Goal: Task Accomplishment & Management: Manage account settings

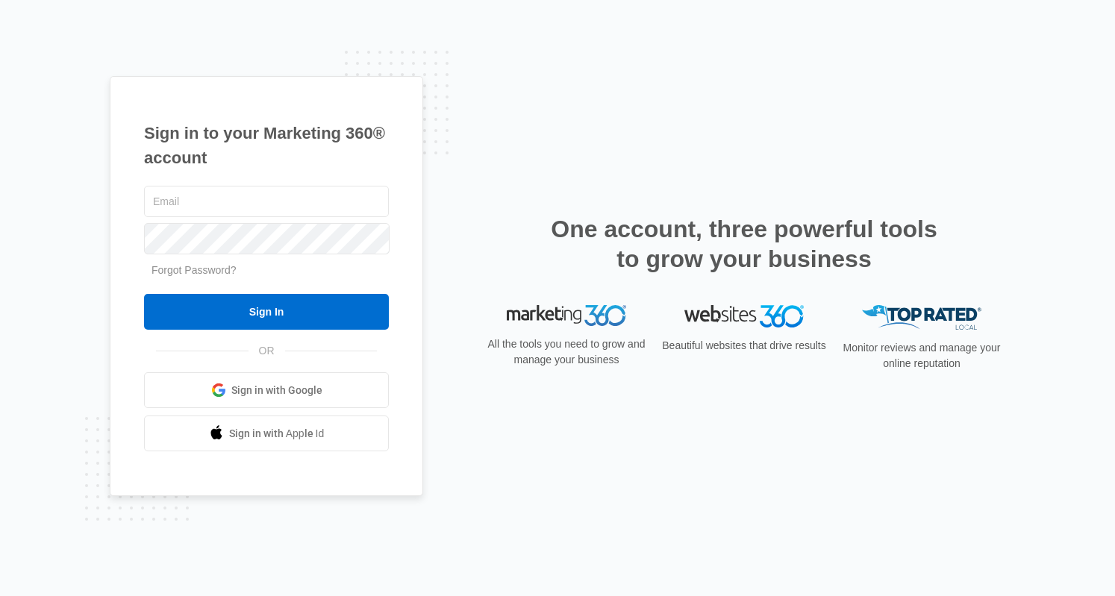
click at [256, 390] on span "Sign in with Google" at bounding box center [276, 391] width 91 height 16
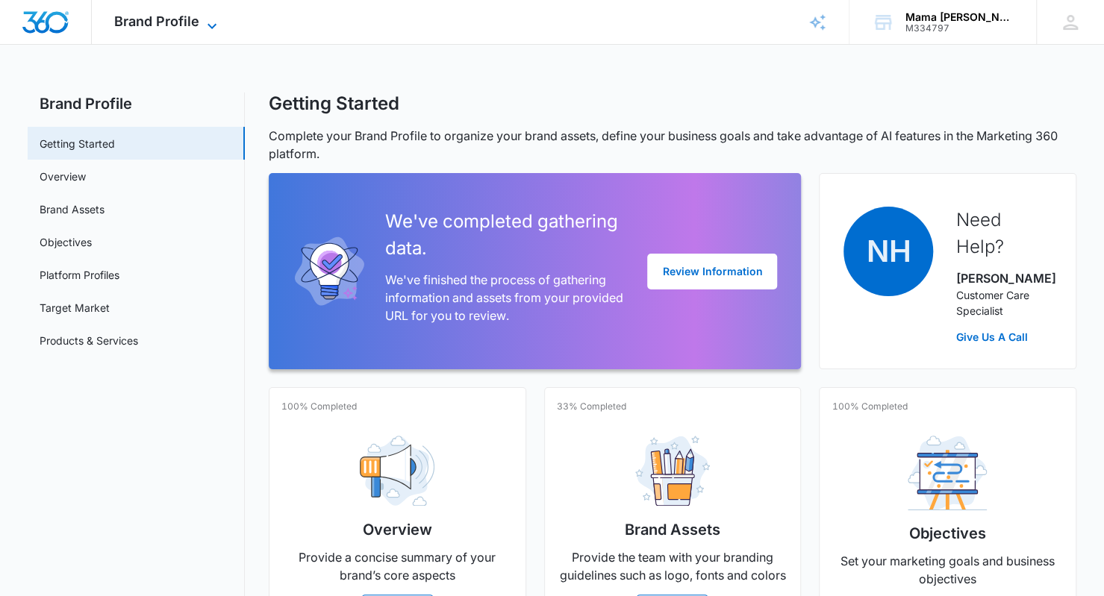
click at [191, 25] on span "Brand Profile" at bounding box center [156, 21] width 85 height 16
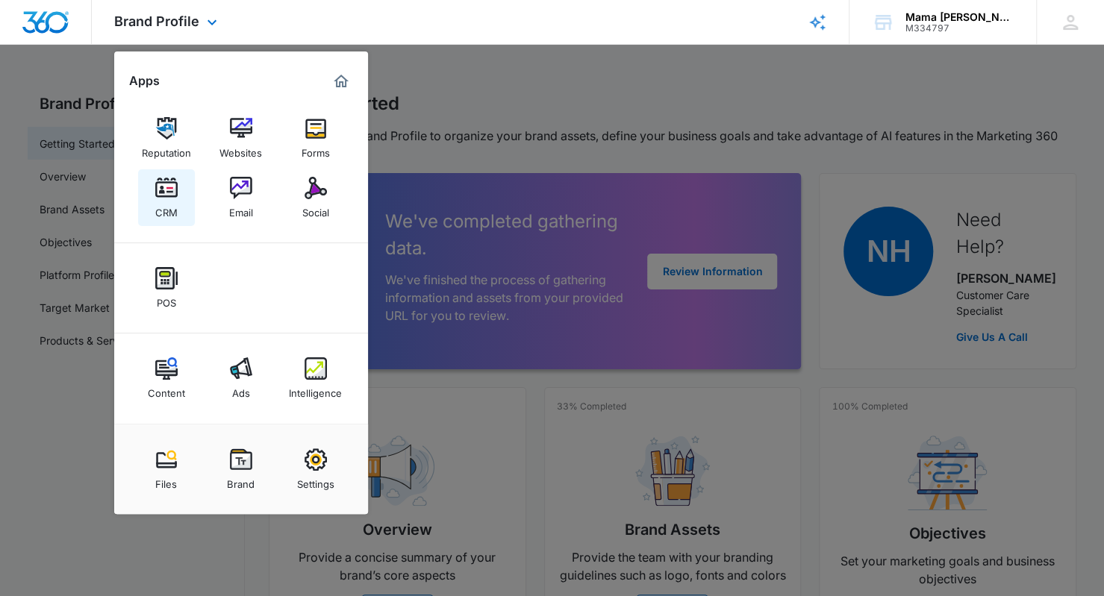
click at [172, 193] on img at bounding box center [166, 188] width 22 height 22
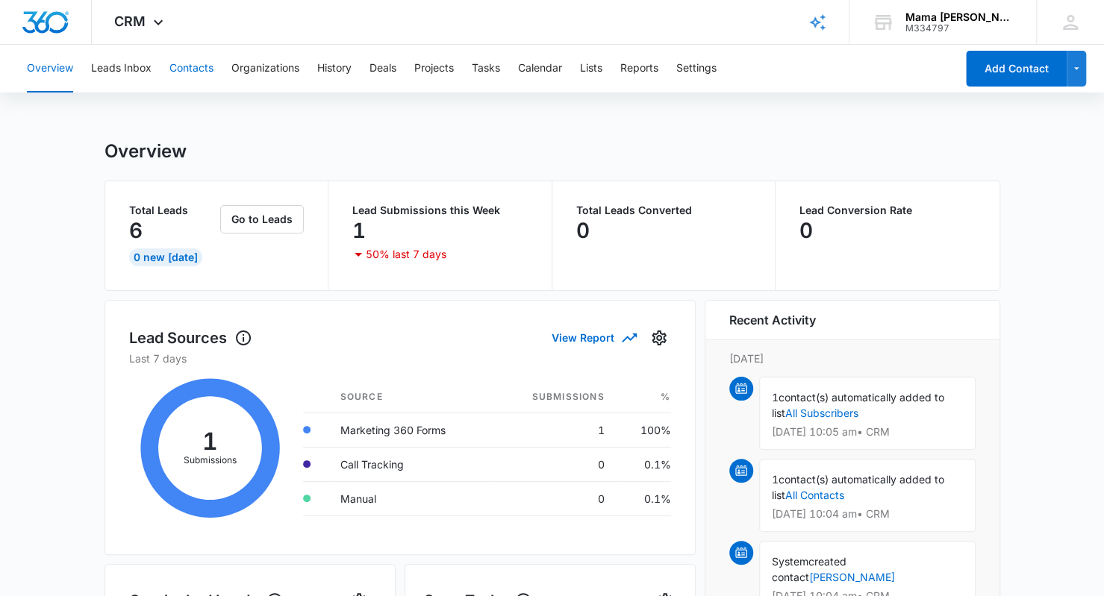
click at [189, 72] on button "Contacts" at bounding box center [191, 69] width 44 height 48
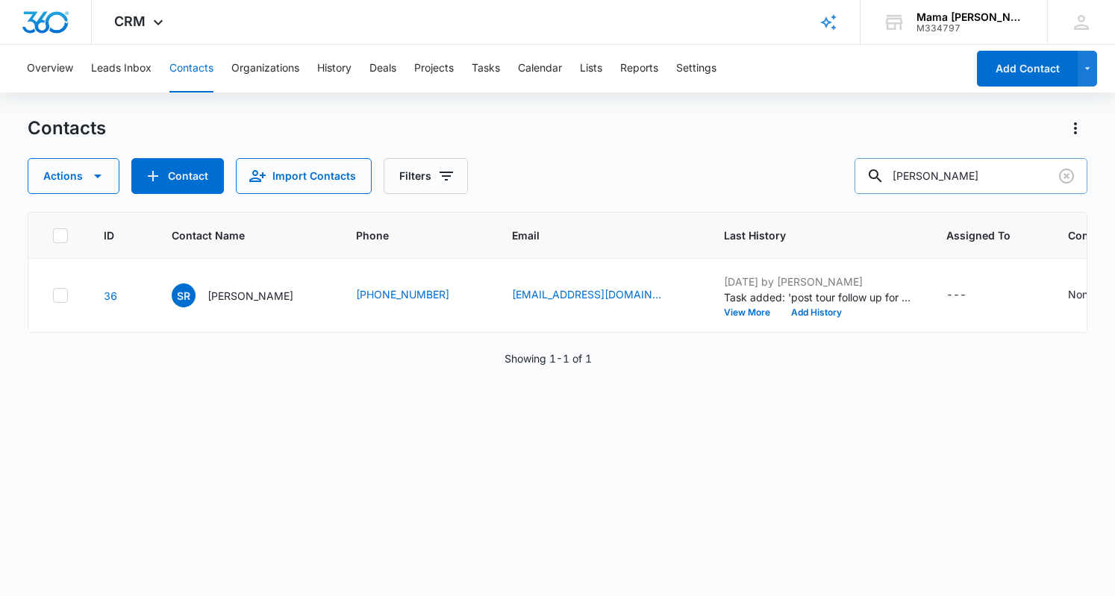
click at [975, 168] on input "[PERSON_NAME]" at bounding box center [971, 176] width 233 height 36
type input "[PERSON_NAME]"
click at [246, 291] on p "[PERSON_NAME]" at bounding box center [250, 296] width 86 height 16
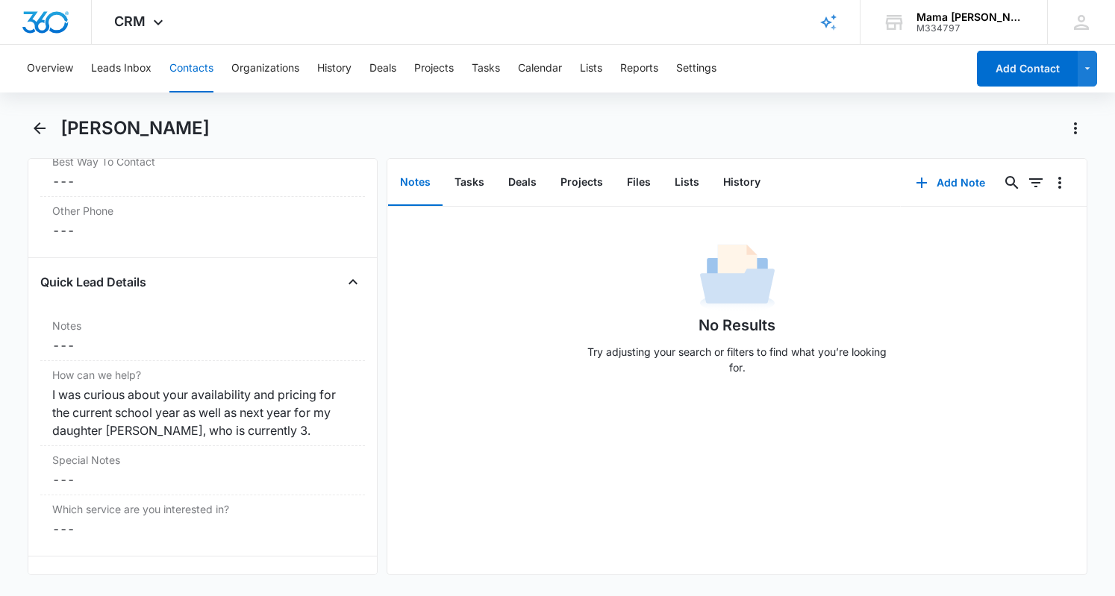
scroll to position [1188, 0]
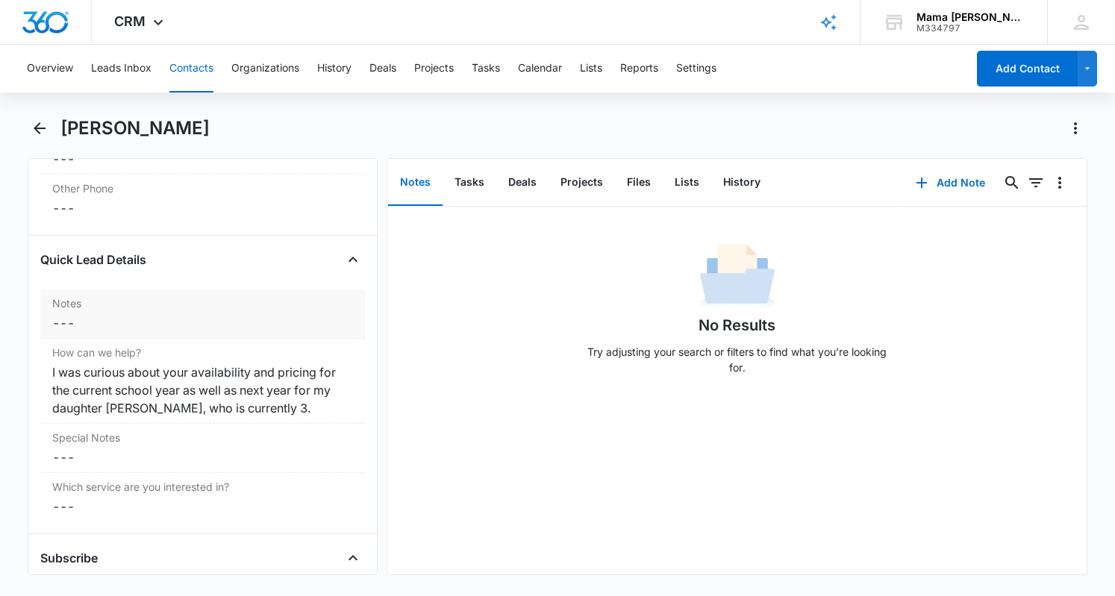
click at [102, 321] on dd "Cancel Save Changes ---" at bounding box center [202, 323] width 301 height 18
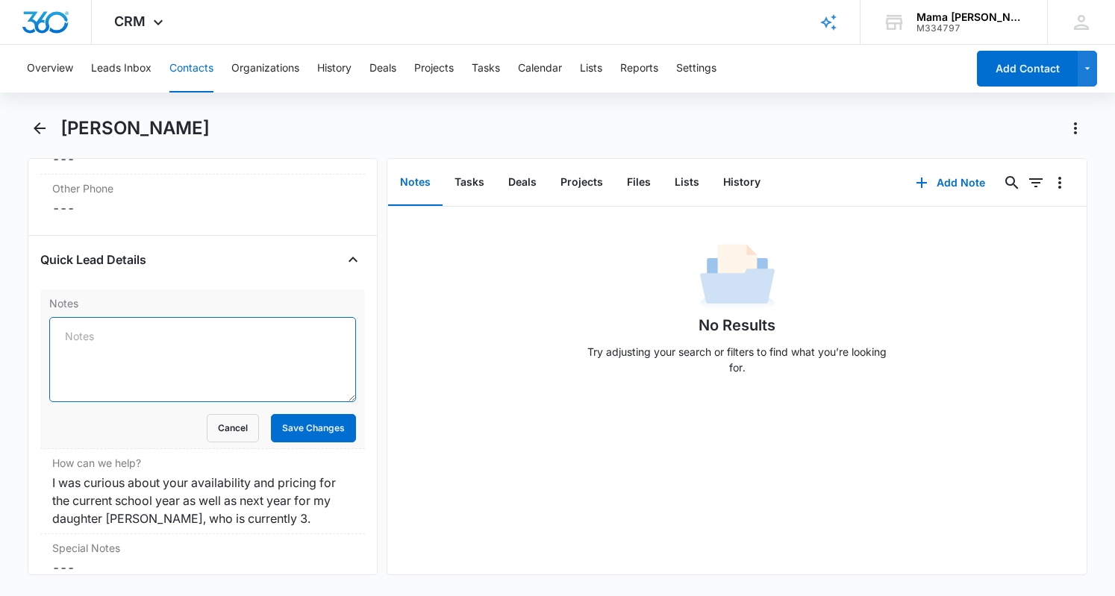
click at [127, 331] on textarea "Notes" at bounding box center [202, 359] width 307 height 85
type textarea "returned voicemail and followed up with an email"
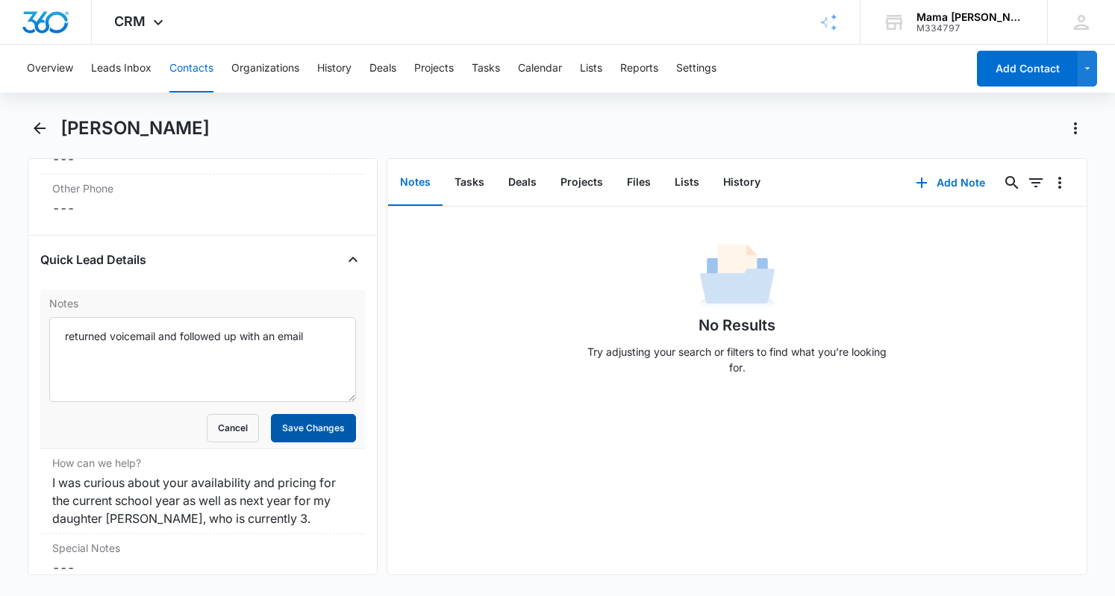
click at [299, 420] on button "Save Changes" at bounding box center [313, 428] width 85 height 28
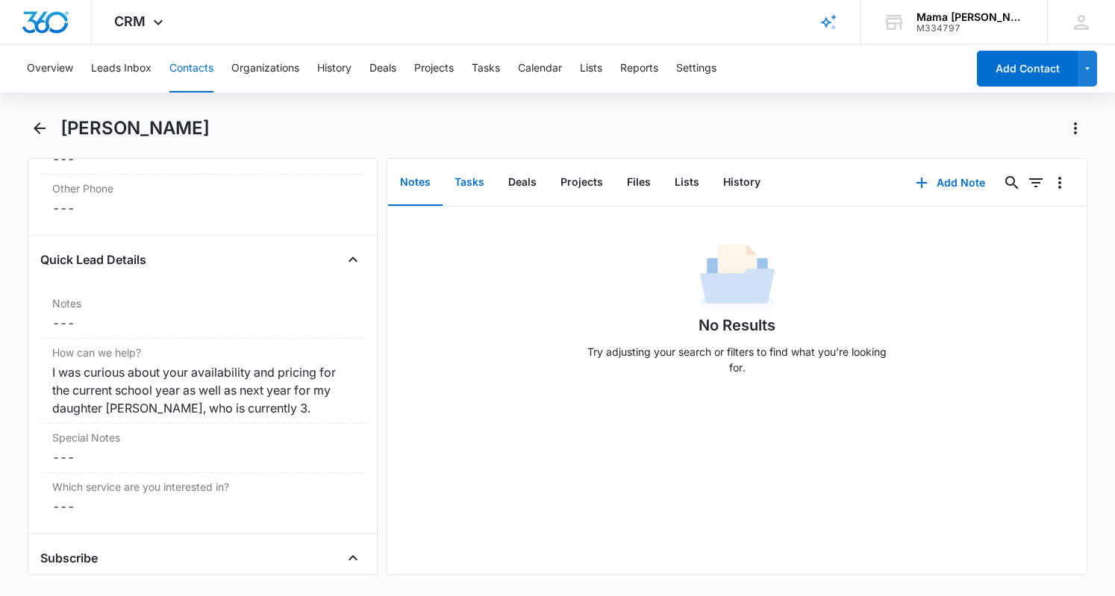
click at [475, 177] on button "Tasks" at bounding box center [470, 183] width 54 height 46
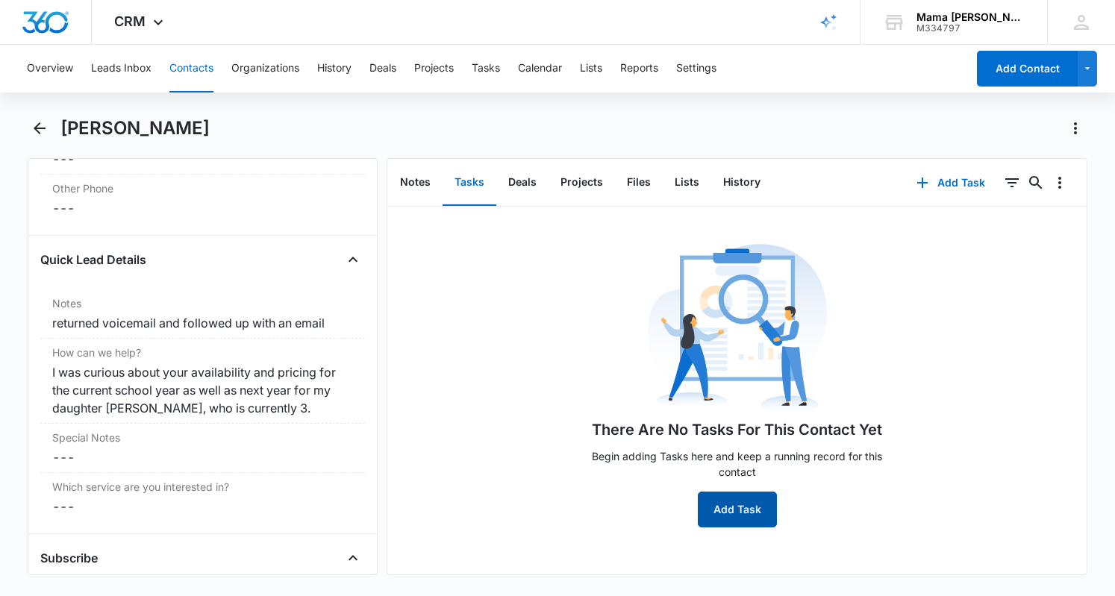
click at [727, 505] on button "Add Task" at bounding box center [737, 510] width 79 height 36
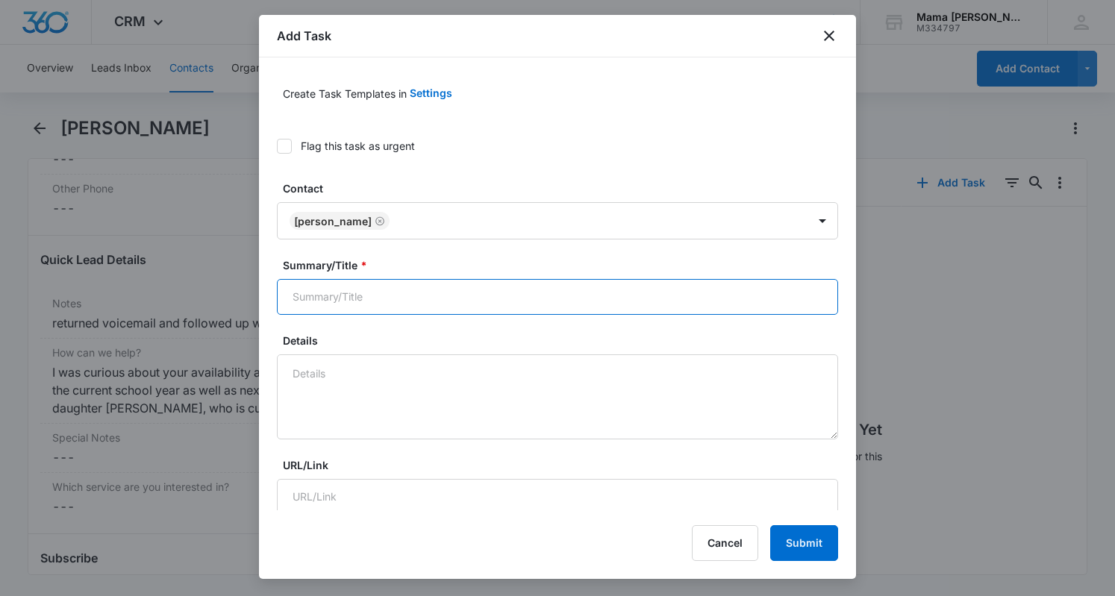
click at [439, 301] on input "Summary/Title *" at bounding box center [557, 297] width 561 height 36
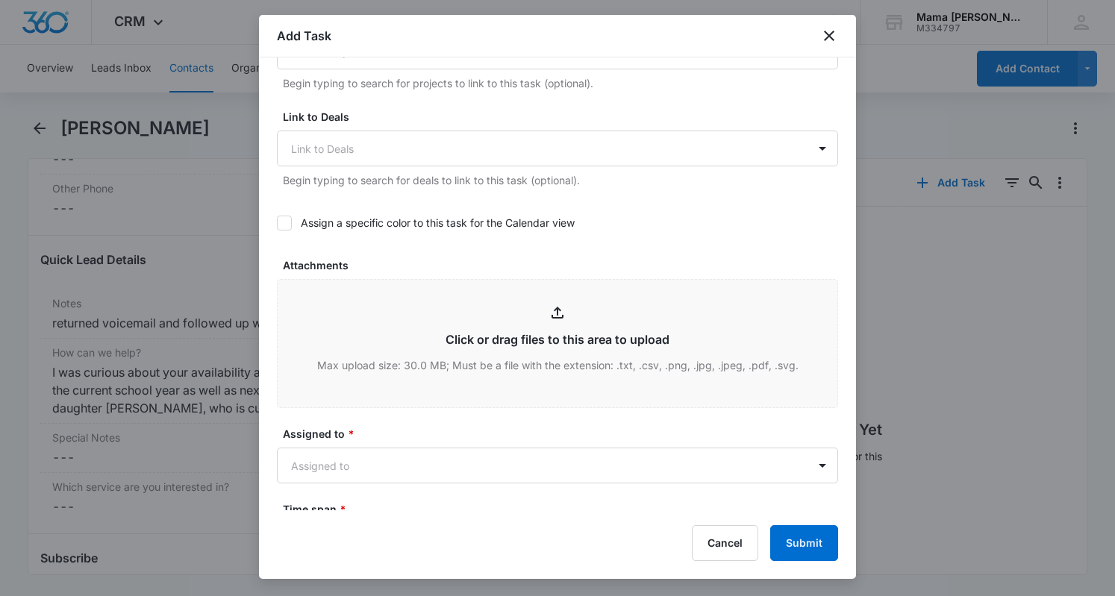
scroll to position [526, 0]
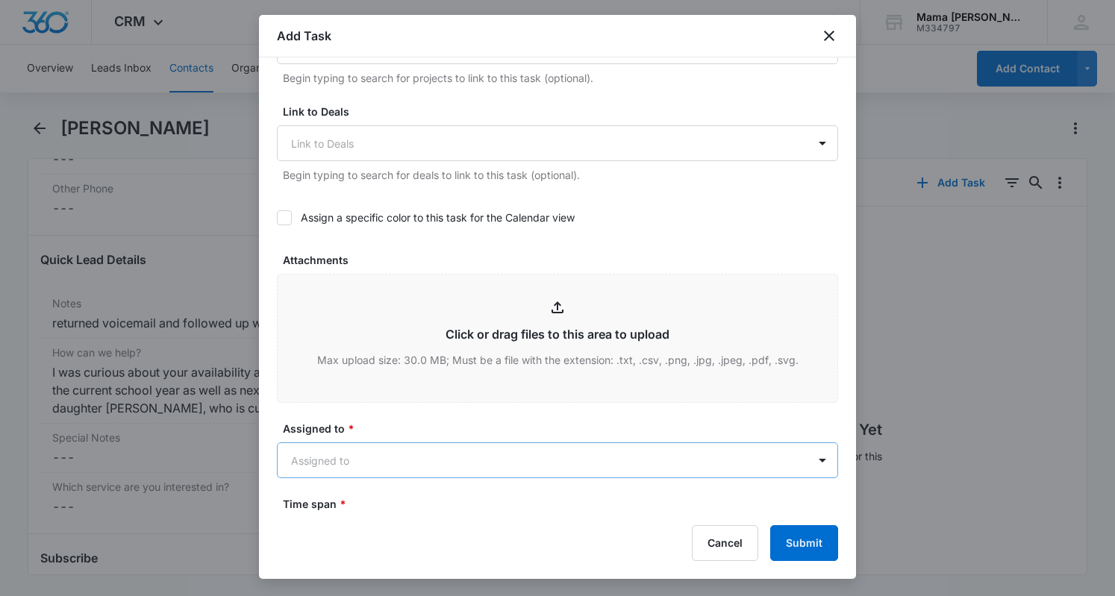
type input "follow up to schedule a tour"
click at [470, 449] on body "CRM Apps Reputation Websites Forms CRM Email Social POS Content Ads Intelligenc…" at bounding box center [557, 298] width 1115 height 596
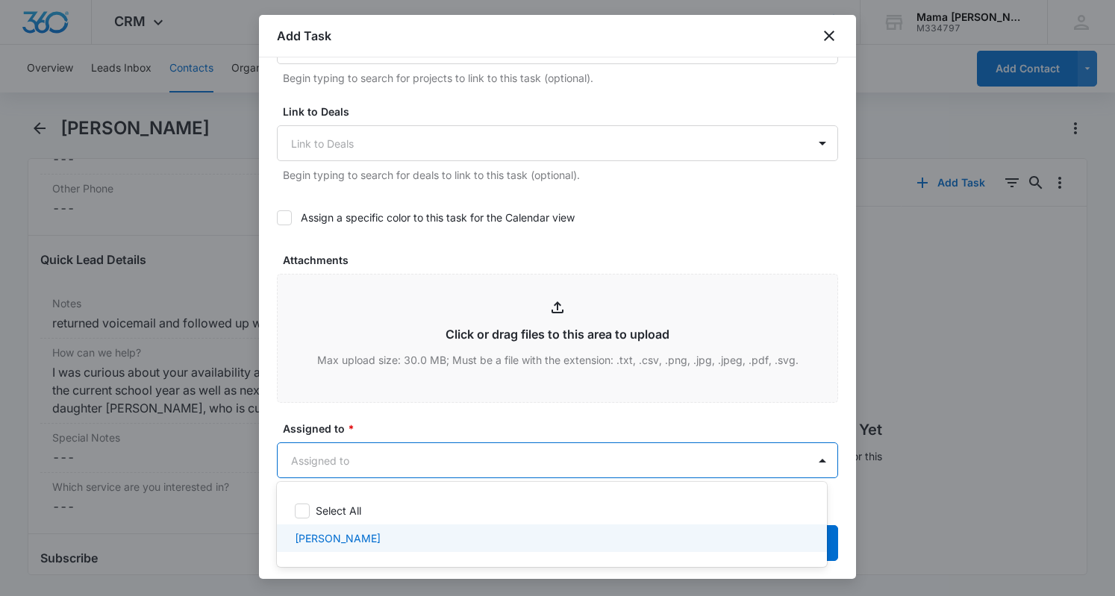
click at [358, 535] on p "[PERSON_NAME]" at bounding box center [338, 539] width 86 height 16
checkbox input "true"
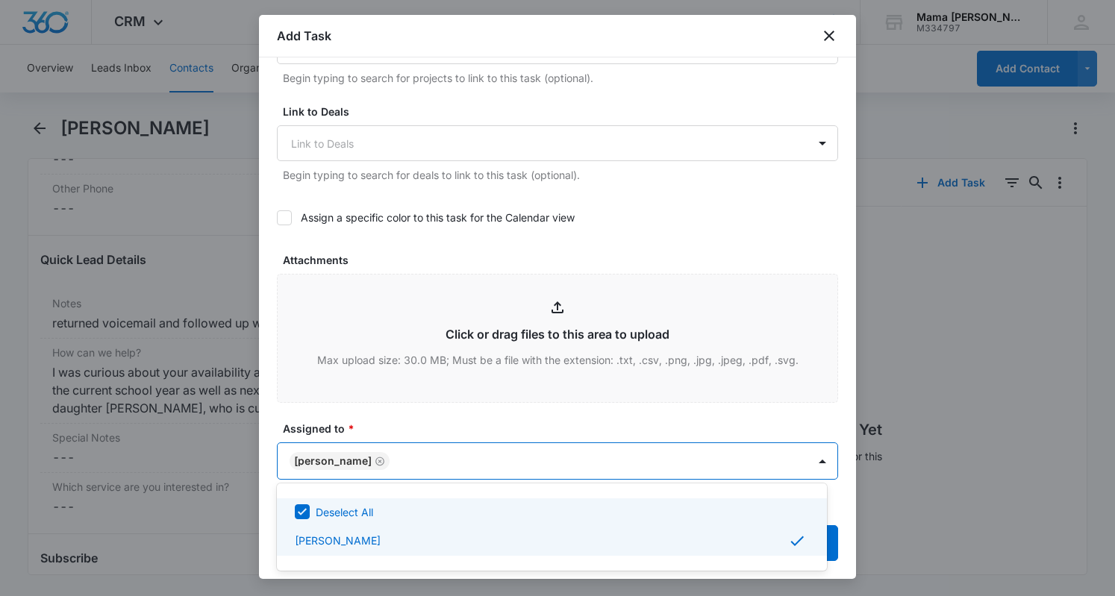
drag, startPoint x: 569, startPoint y: 366, endPoint x: 661, endPoint y: 407, distance: 101.2
click at [661, 407] on div at bounding box center [557, 298] width 1115 height 596
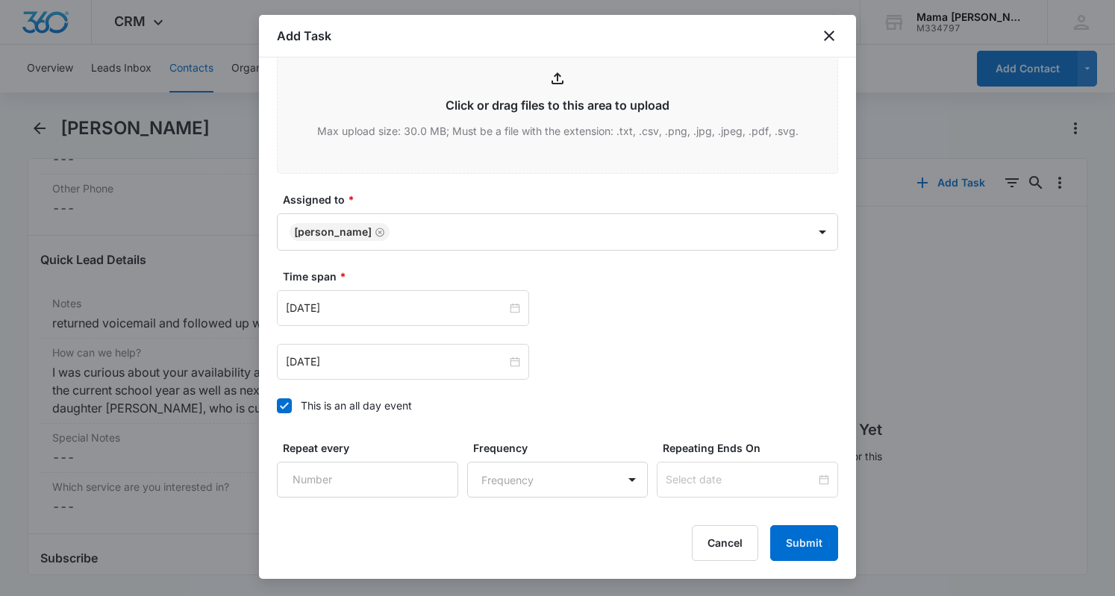
scroll to position [799, 0]
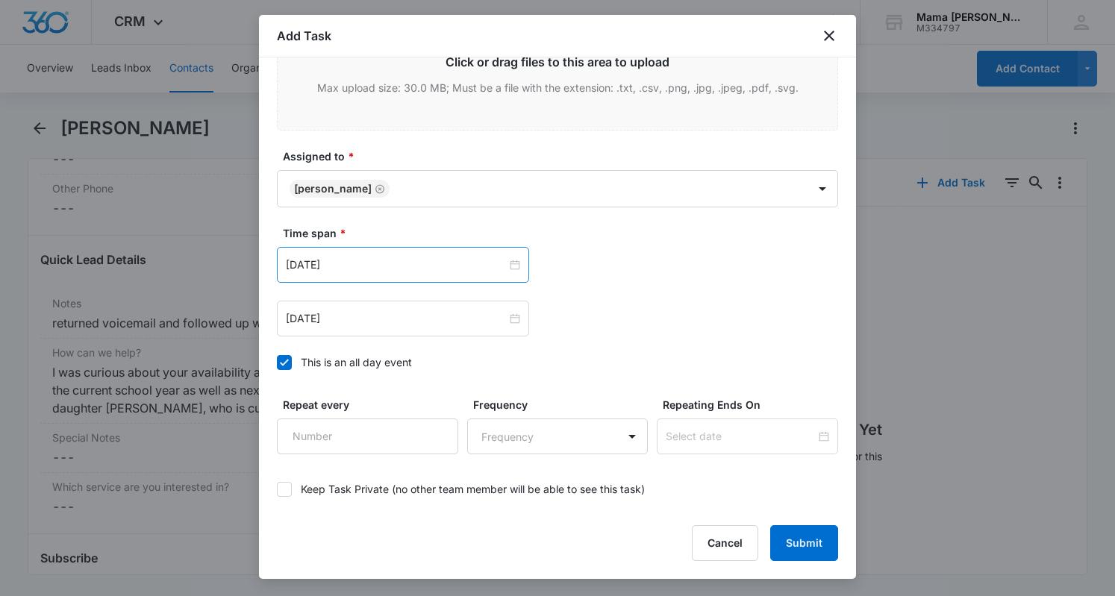
click at [410, 250] on div "[DATE]" at bounding box center [403, 265] width 252 height 36
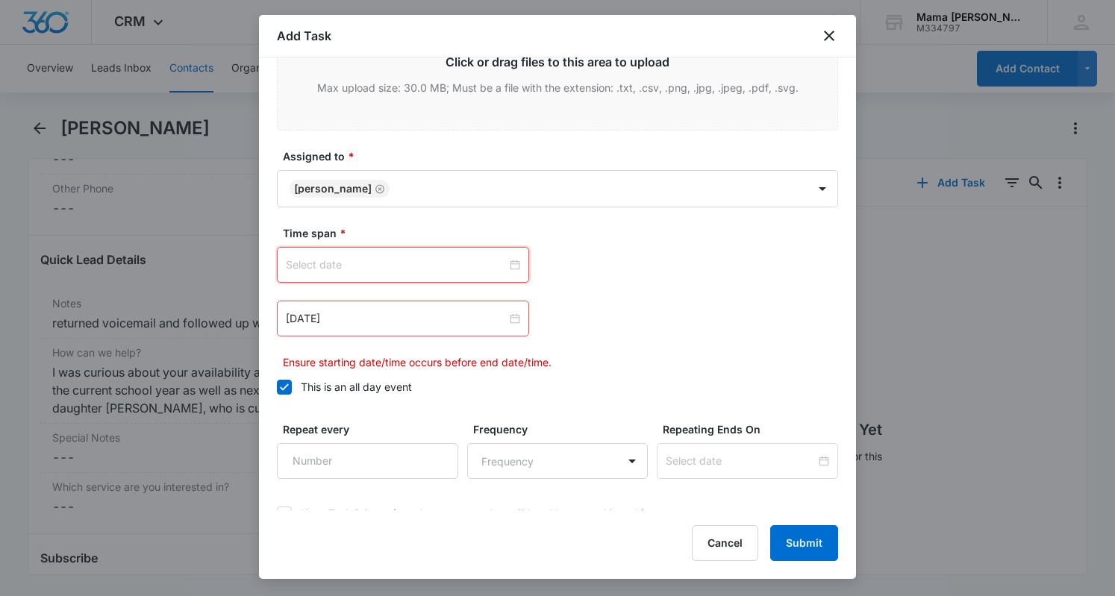
click at [428, 272] on div at bounding box center [403, 265] width 252 height 36
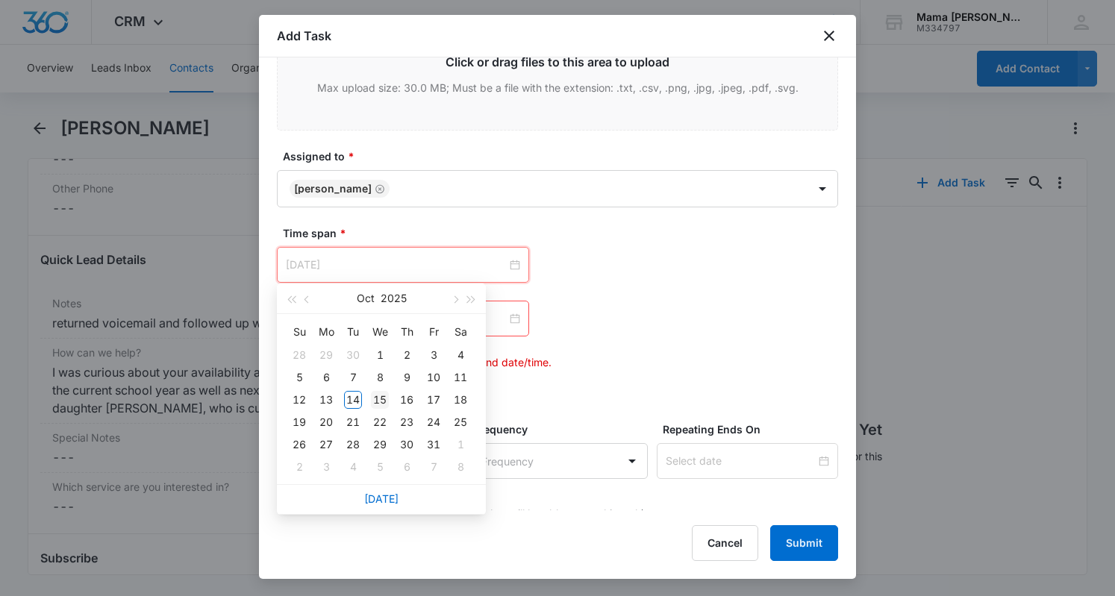
type input "[DATE]"
click at [387, 402] on div "15" at bounding box center [380, 400] width 18 height 18
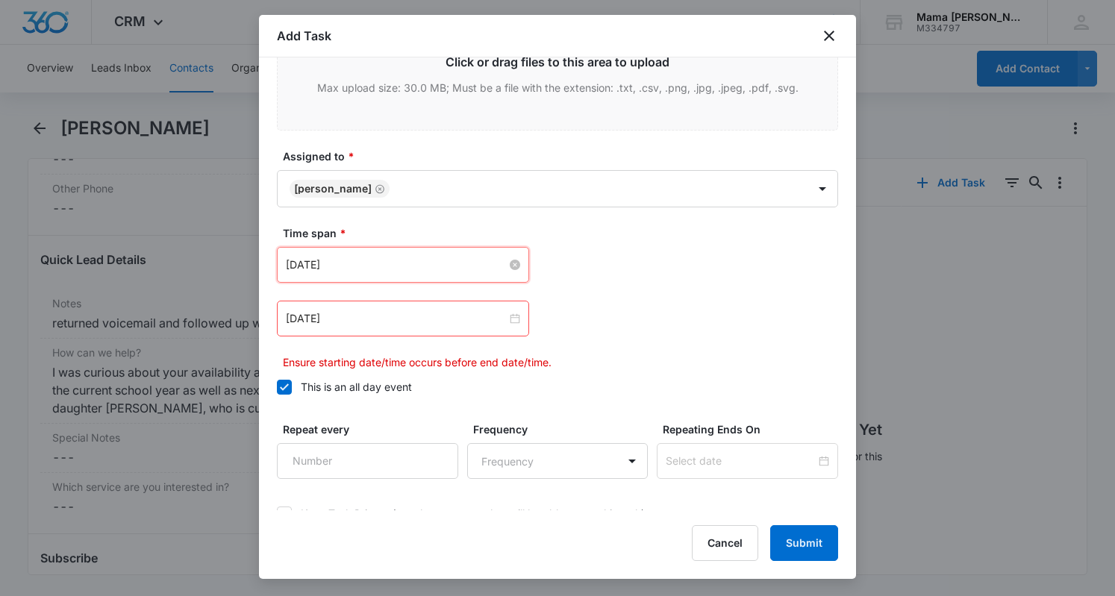
click at [458, 307] on div "[DATE]" at bounding box center [403, 319] width 252 height 36
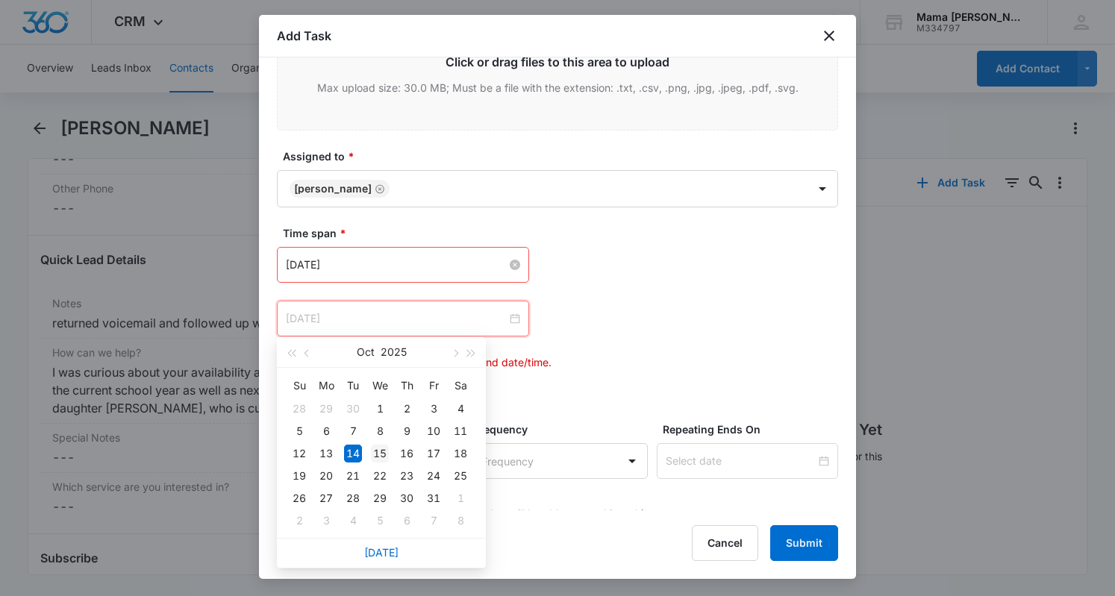
type input "[DATE]"
click at [380, 453] on div "15" at bounding box center [380, 454] width 18 height 18
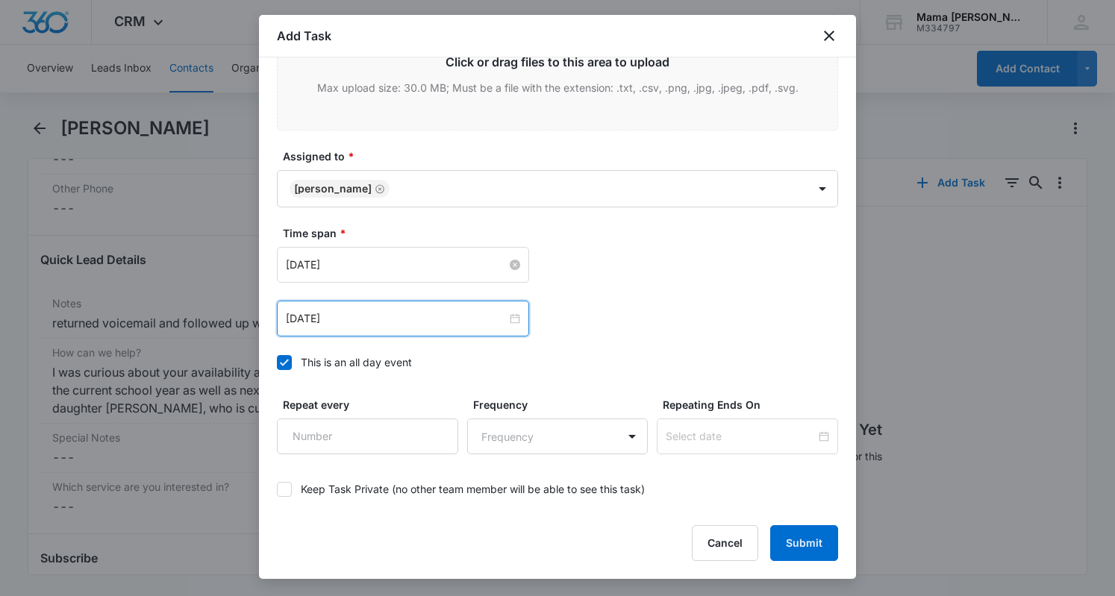
click at [684, 304] on div "[DATE] [DATE] Su Mo Tu We Th Fr Sa 28 29 30 1 2 3 4 5 6 7 8 9 10 11 12 13 14 15…" at bounding box center [557, 319] width 561 height 36
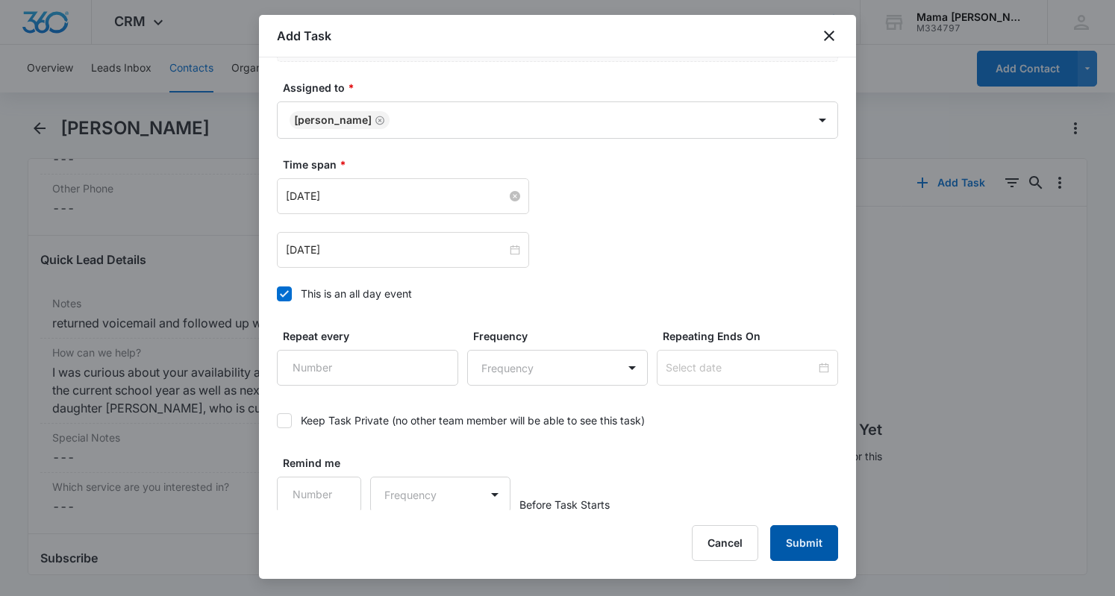
click at [799, 538] on button "Submit" at bounding box center [804, 543] width 68 height 36
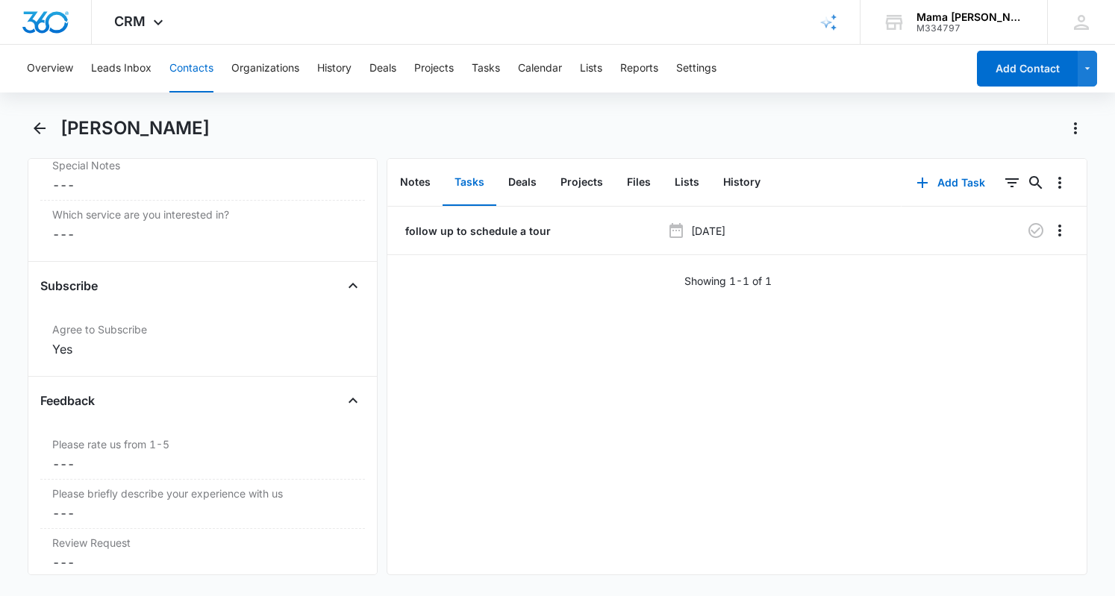
scroll to position [1460, 0]
click at [496, 68] on button "Tasks" at bounding box center [486, 69] width 28 height 48
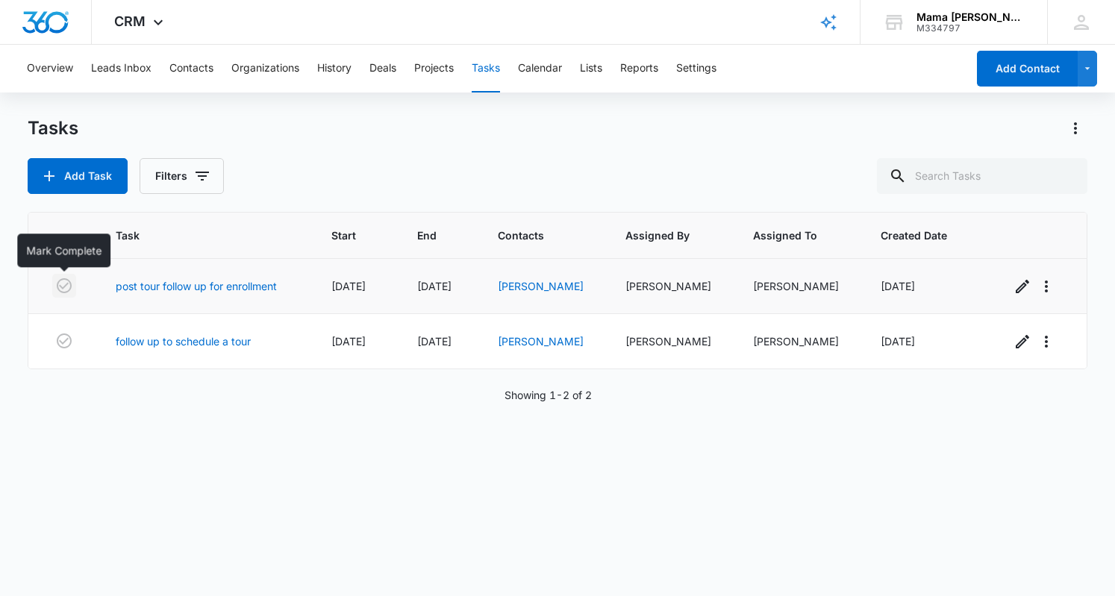
click at [63, 286] on icon "button" at bounding box center [64, 286] width 18 height 18
